Goal: Register for event/course

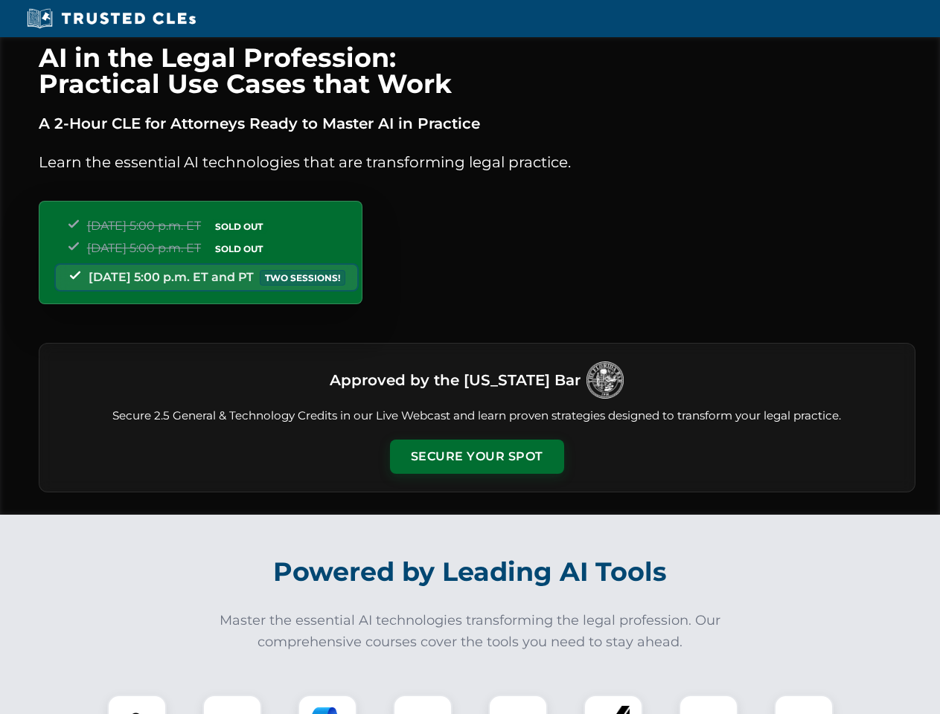
click at [476, 457] on button "Secure Your Spot" at bounding box center [477, 457] width 174 height 34
click at [137, 705] on img at bounding box center [136, 724] width 43 height 43
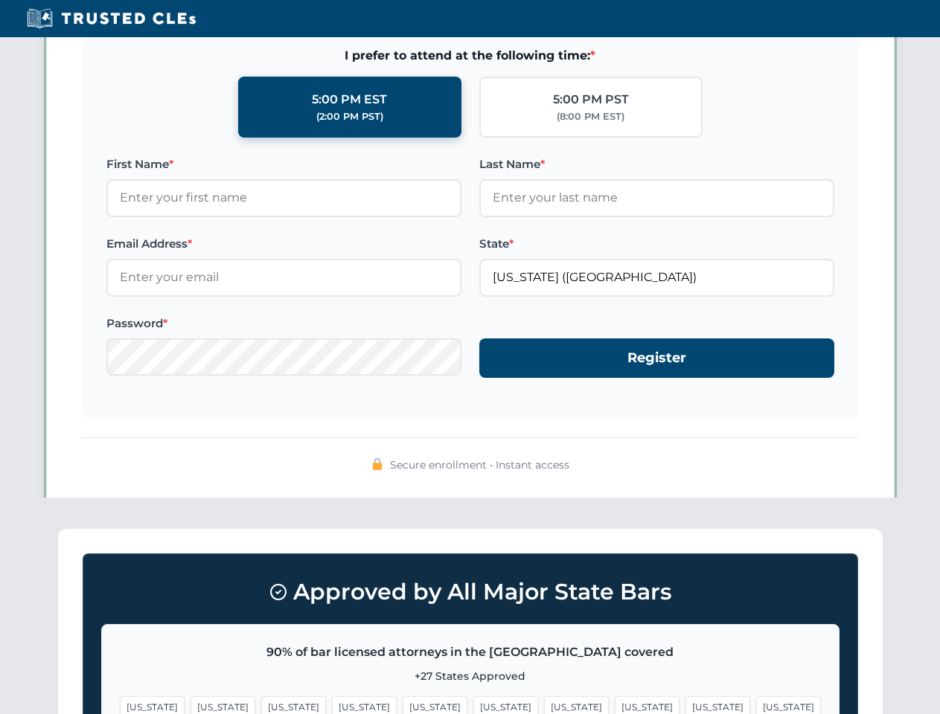
click at [544, 705] on span "[US_STATE]" at bounding box center [576, 707] width 65 height 22
click at [685, 705] on span "[US_STATE]" at bounding box center [717, 707] width 65 height 22
